Goal: Navigation & Orientation: Find specific page/section

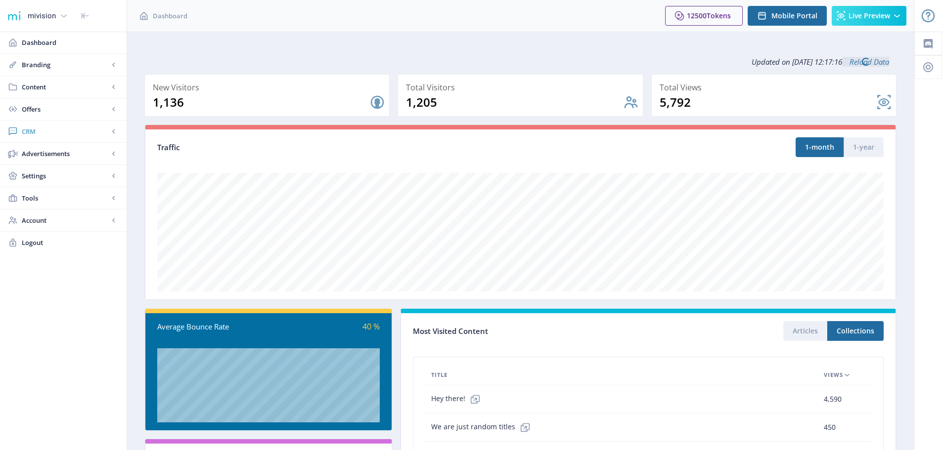
click at [40, 133] on span "CRM" at bounding box center [65, 132] width 87 height 10
click at [45, 153] on span "Readers" at bounding box center [74, 154] width 85 height 10
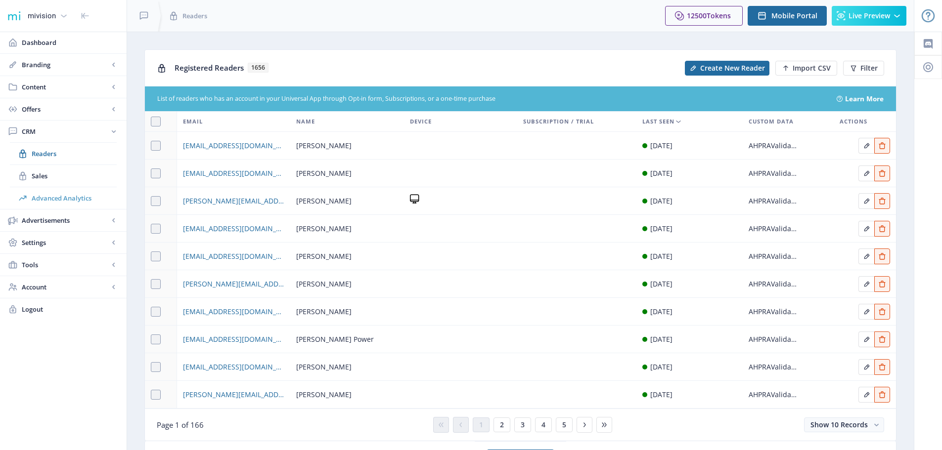
click at [79, 199] on span "Advanced Analytics" at bounding box center [74, 198] width 85 height 10
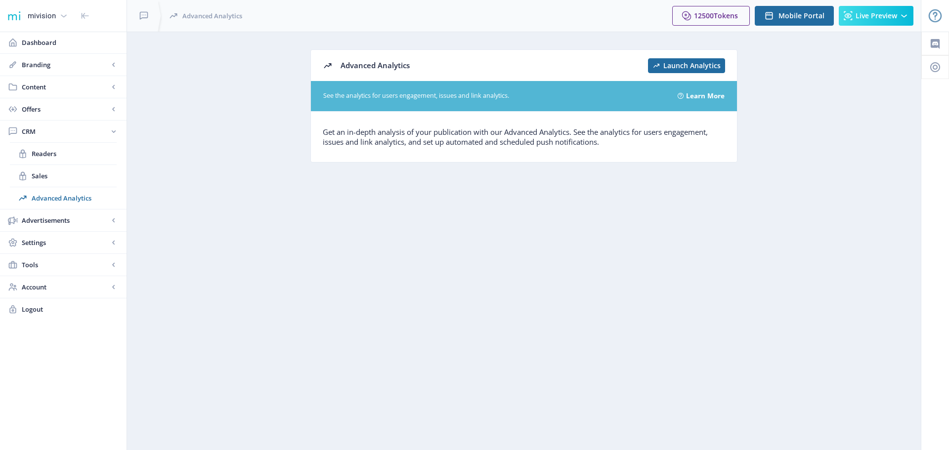
click at [693, 64] on span "Launch Analytics" at bounding box center [692, 66] width 57 height 8
click at [58, 44] on span "Dashboard" at bounding box center [70, 43] width 97 height 10
